Goal: Information Seeking & Learning: Learn about a topic

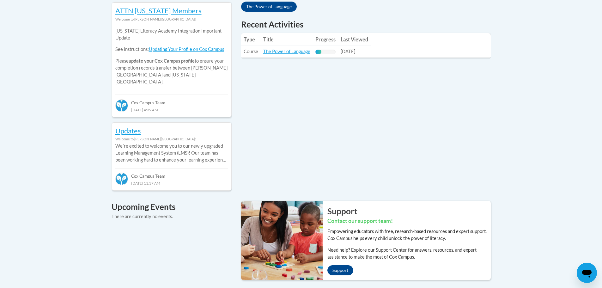
scroll to position [221, 0]
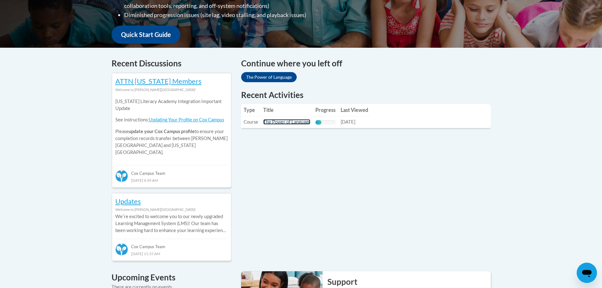
click at [269, 122] on link "The Power of Language" at bounding box center [286, 121] width 47 height 5
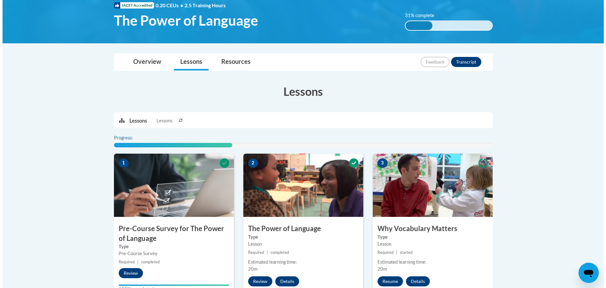
scroll to position [190, 0]
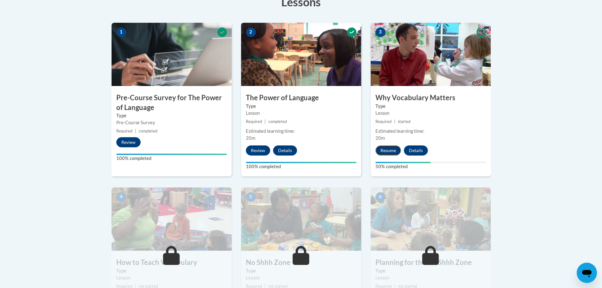
click at [392, 150] on button "Resume" at bounding box center [388, 150] width 26 height 10
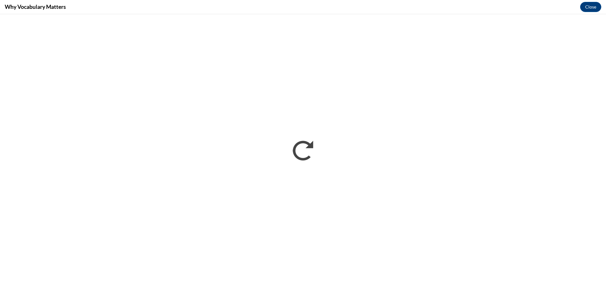
scroll to position [0, 0]
